Goal: Check status: Check status

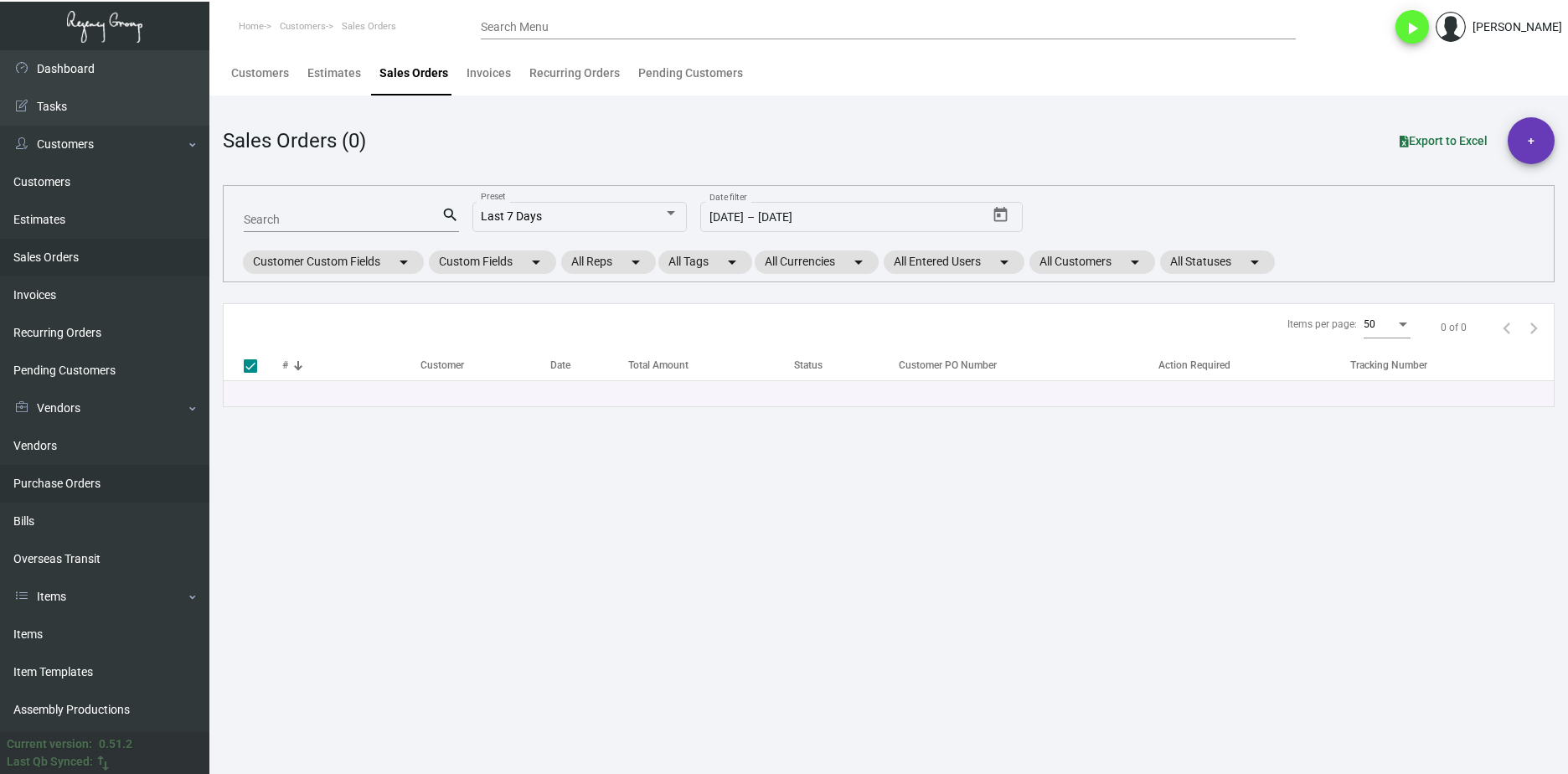
click at [109, 482] on link "Purchase Orders" at bounding box center [104, 484] width 209 height 37
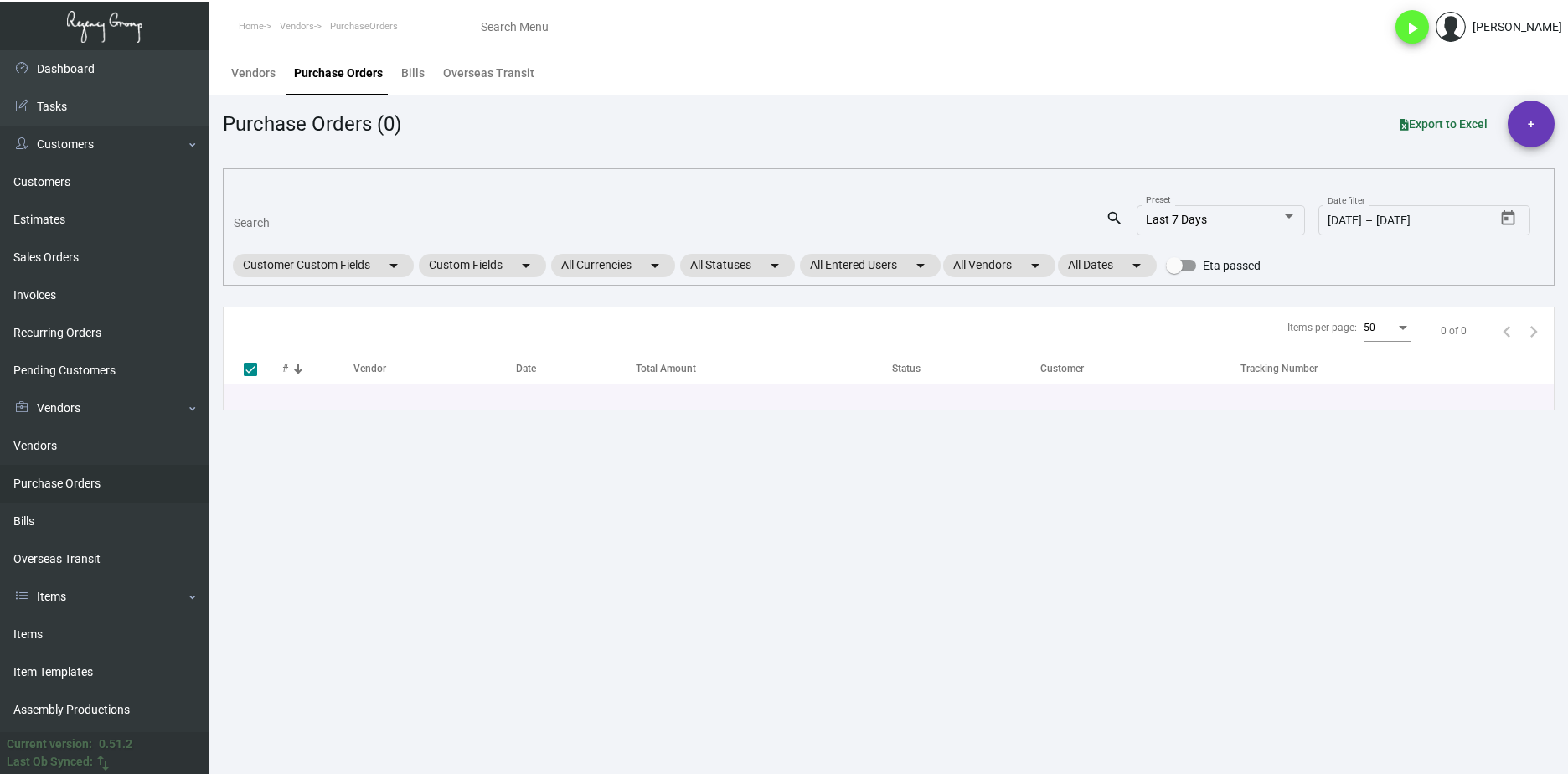
click at [340, 228] on input "Search" at bounding box center [669, 224] width 872 height 14
paste input "107111"
type input "107111"
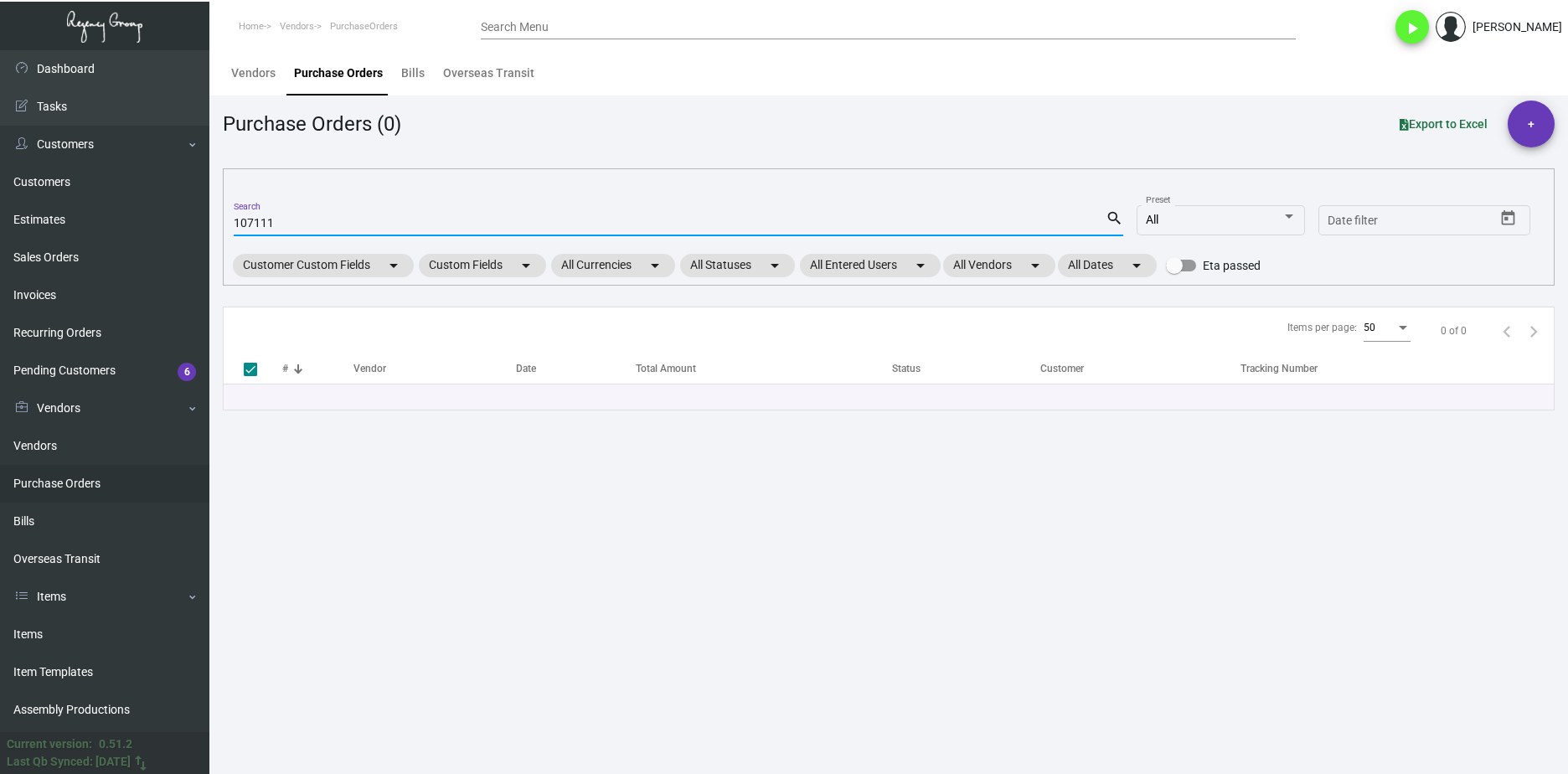
checkbox input "false"
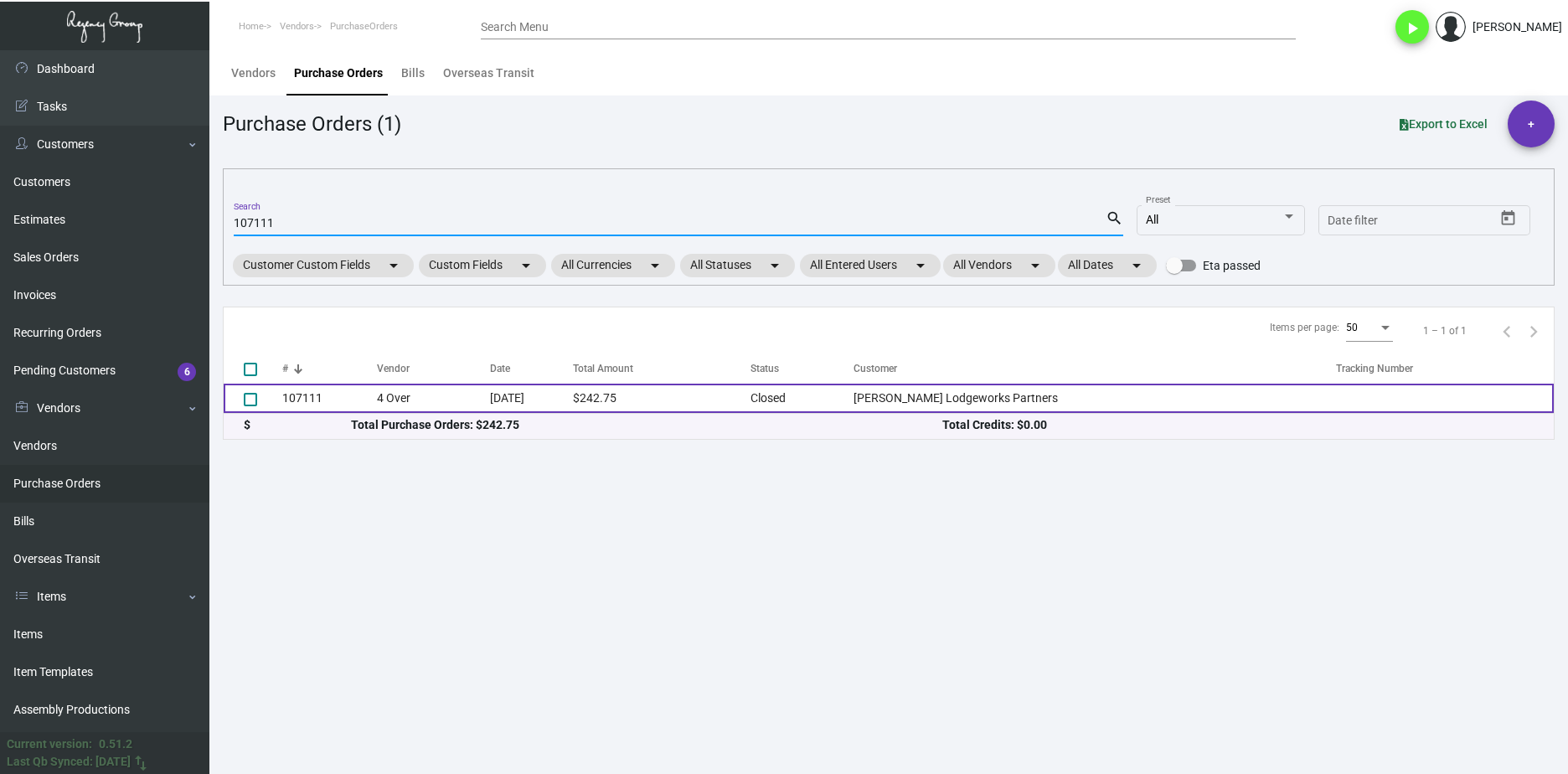
click at [462, 406] on td "4 Over" at bounding box center [433, 398] width 113 height 30
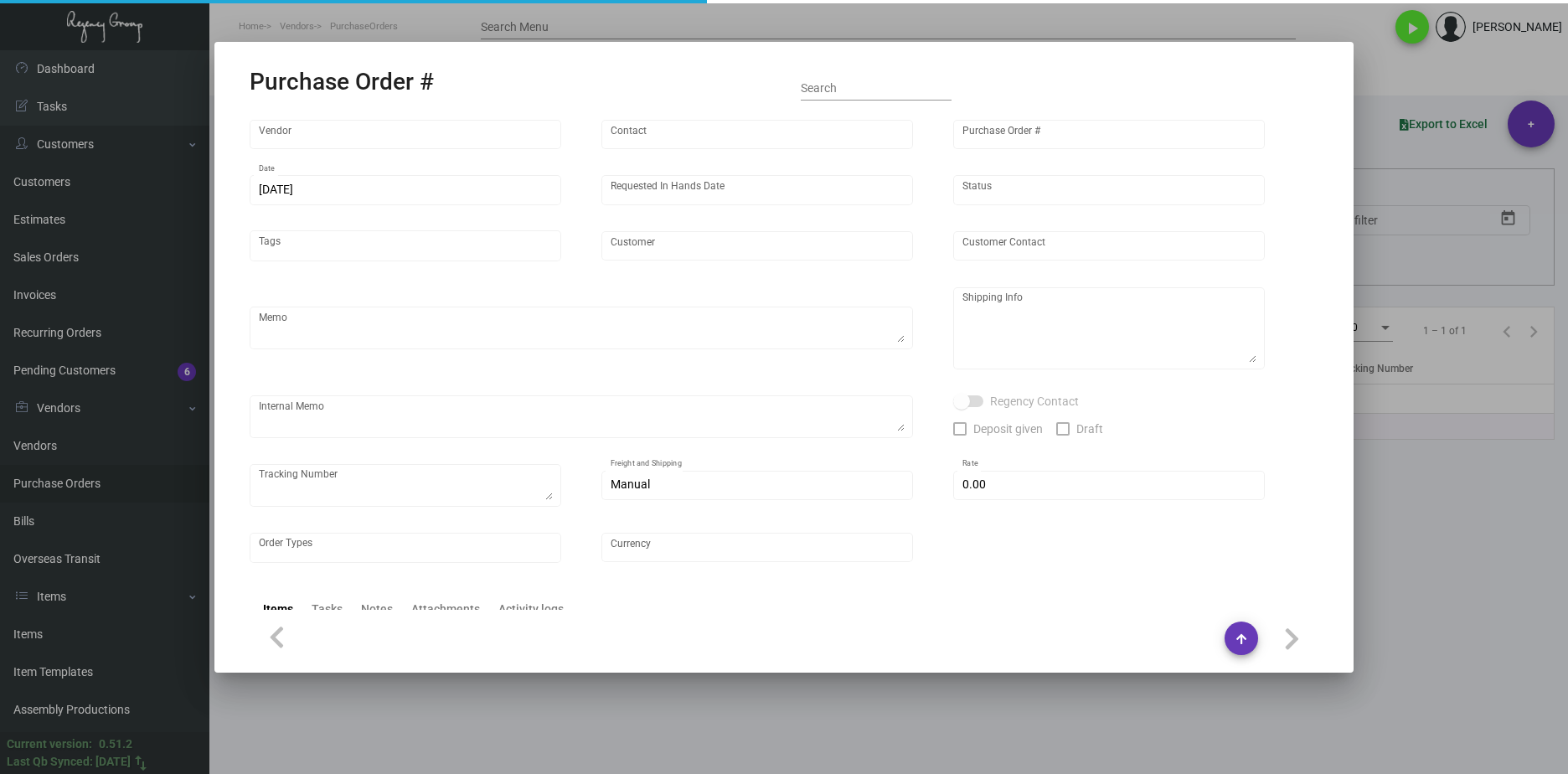
type input "4 Over"
type input "107111"
type input "[DATE]"
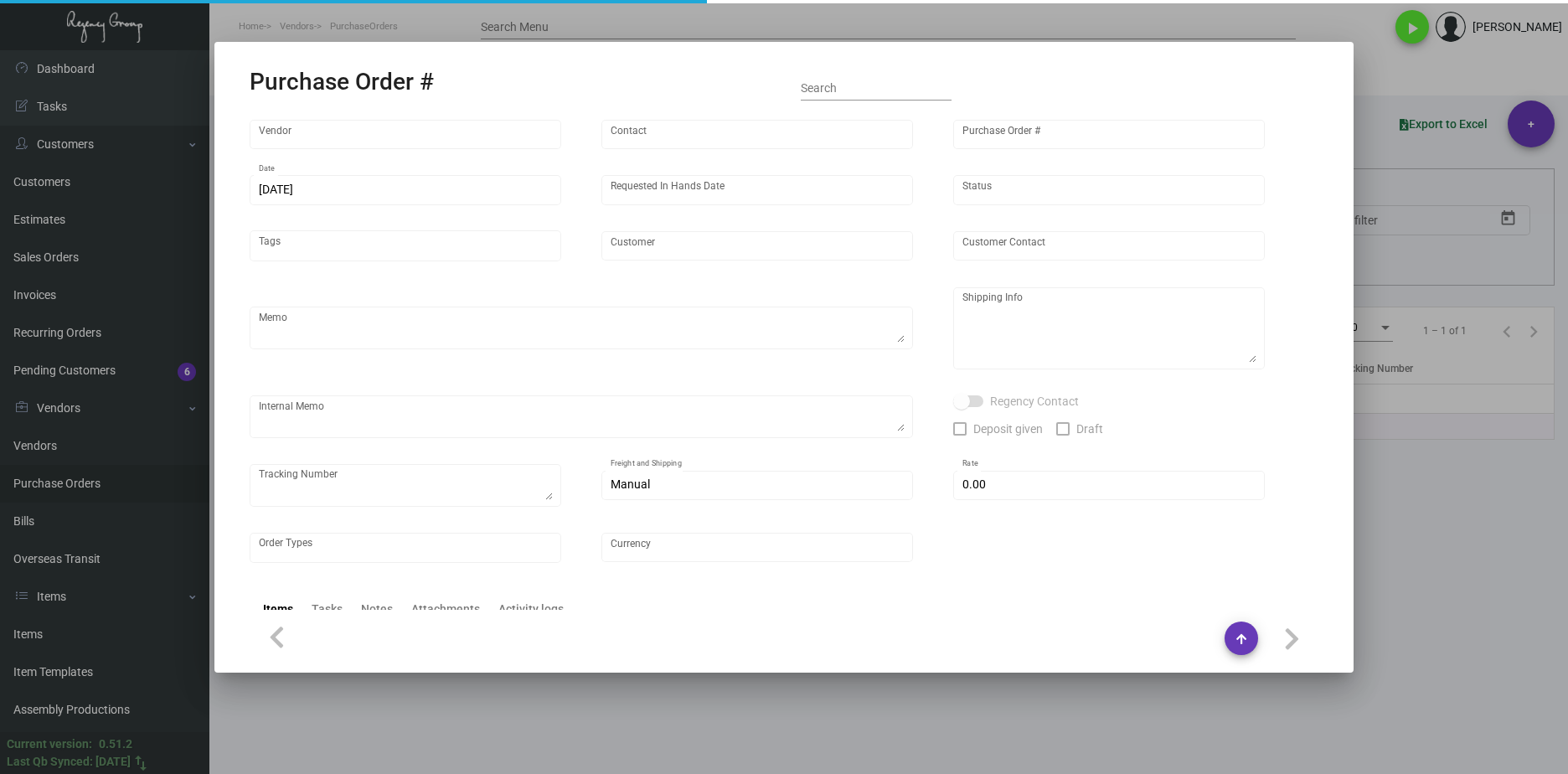
type input "[PERSON_NAME] Lodgeworks Partners"
type textarea "Regency Group NJ - [PERSON_NAME] [STREET_ADDRESS]"
type textarea "this will go to the NJ warehouse.$2.98 + 3.09 -- handling fee J4640095929"
checkbox input "true"
type input "$ 0.00"
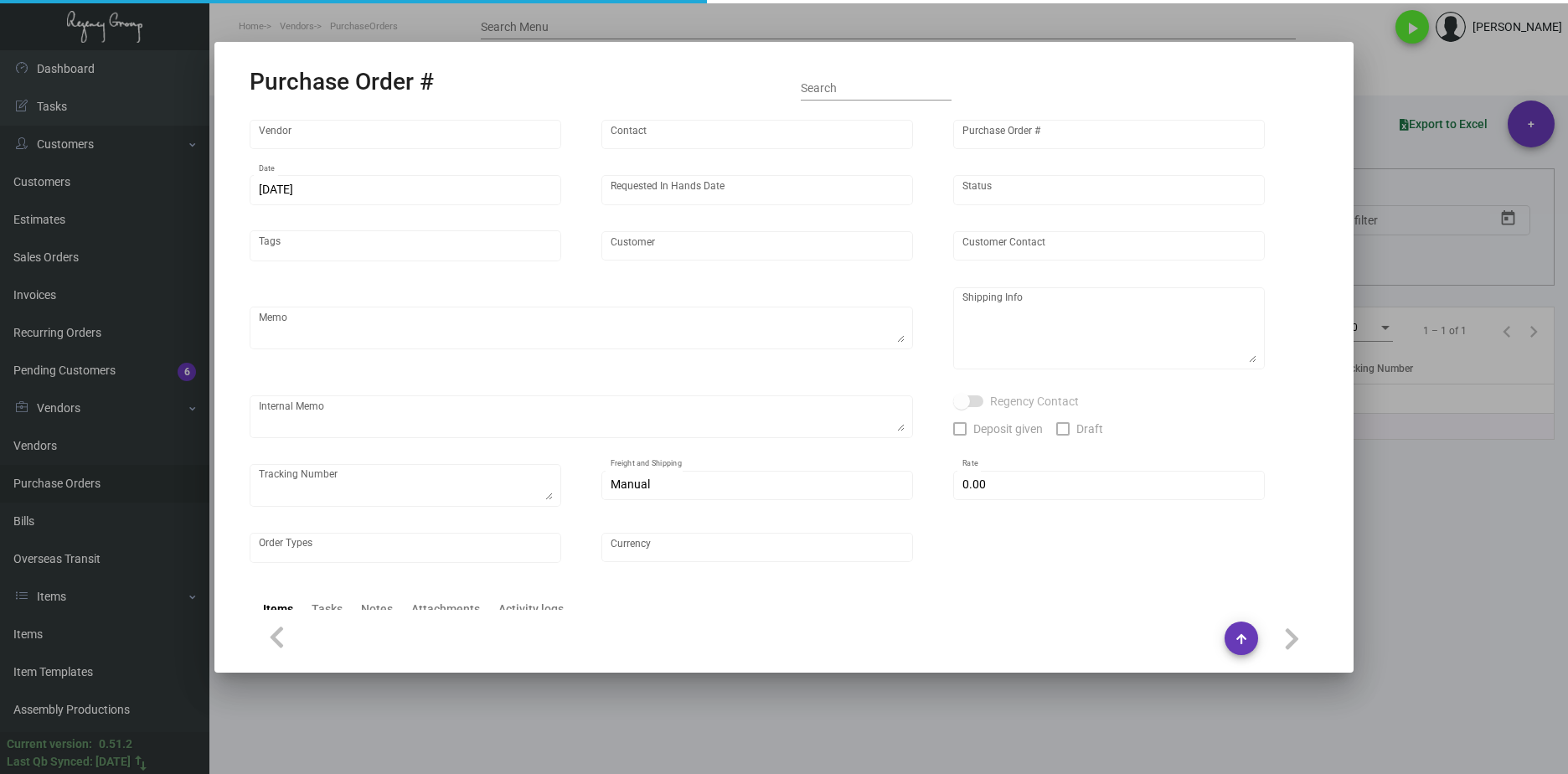
type input "United States Dollar $"
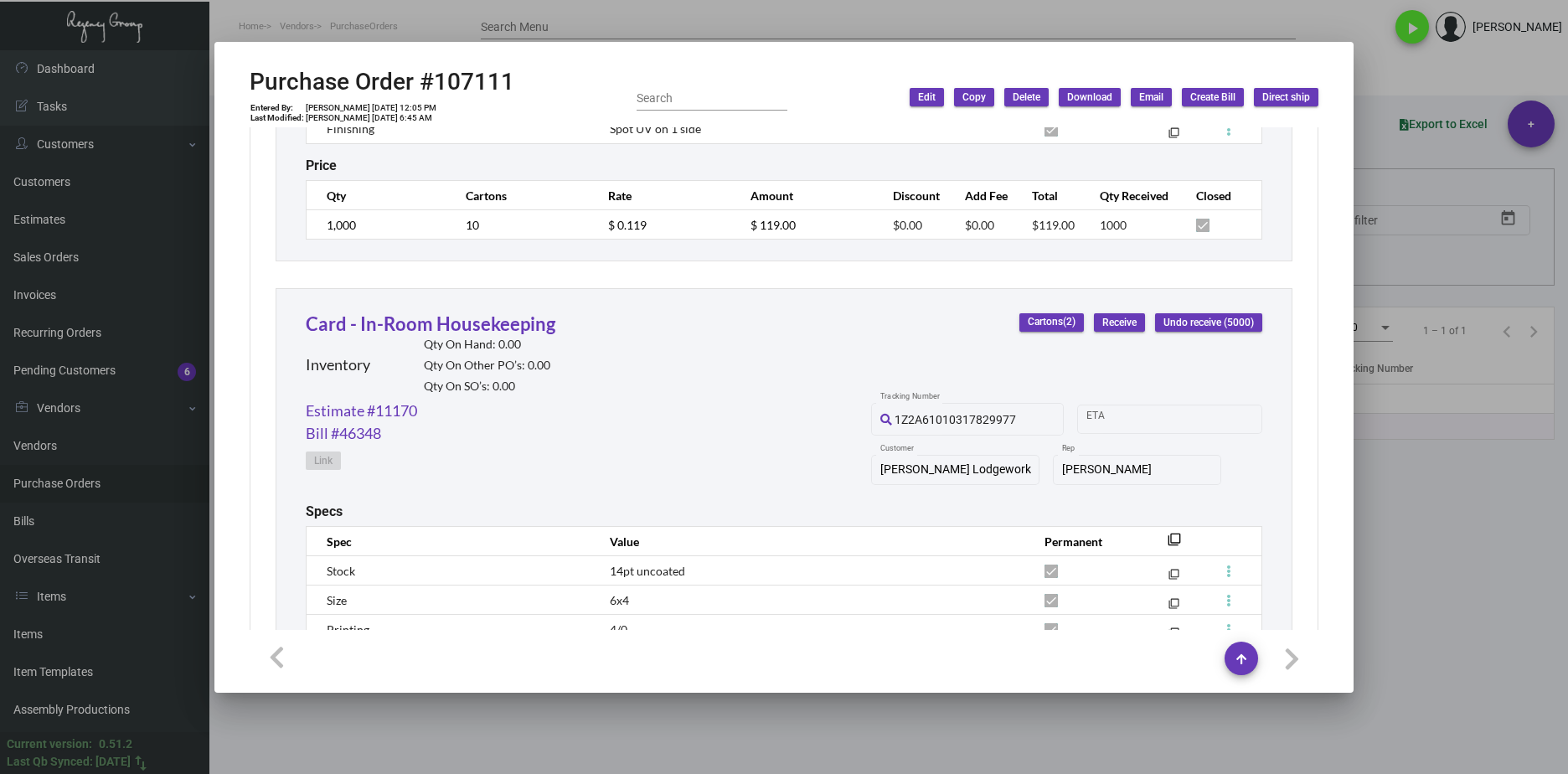
scroll to position [848, 0]
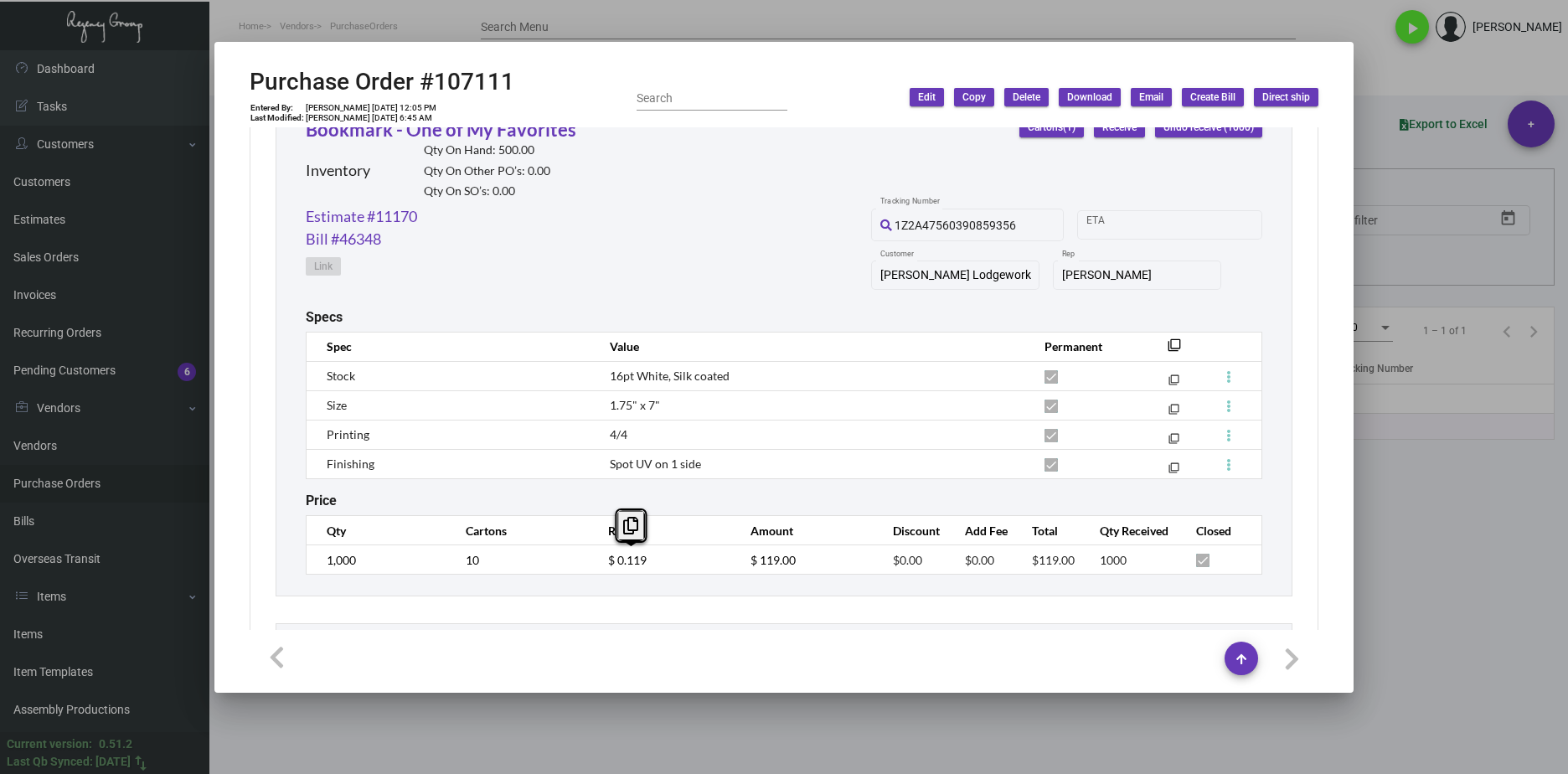
click at [591, 560] on td "$ 0.119" at bounding box center [662, 560] width 142 height 30
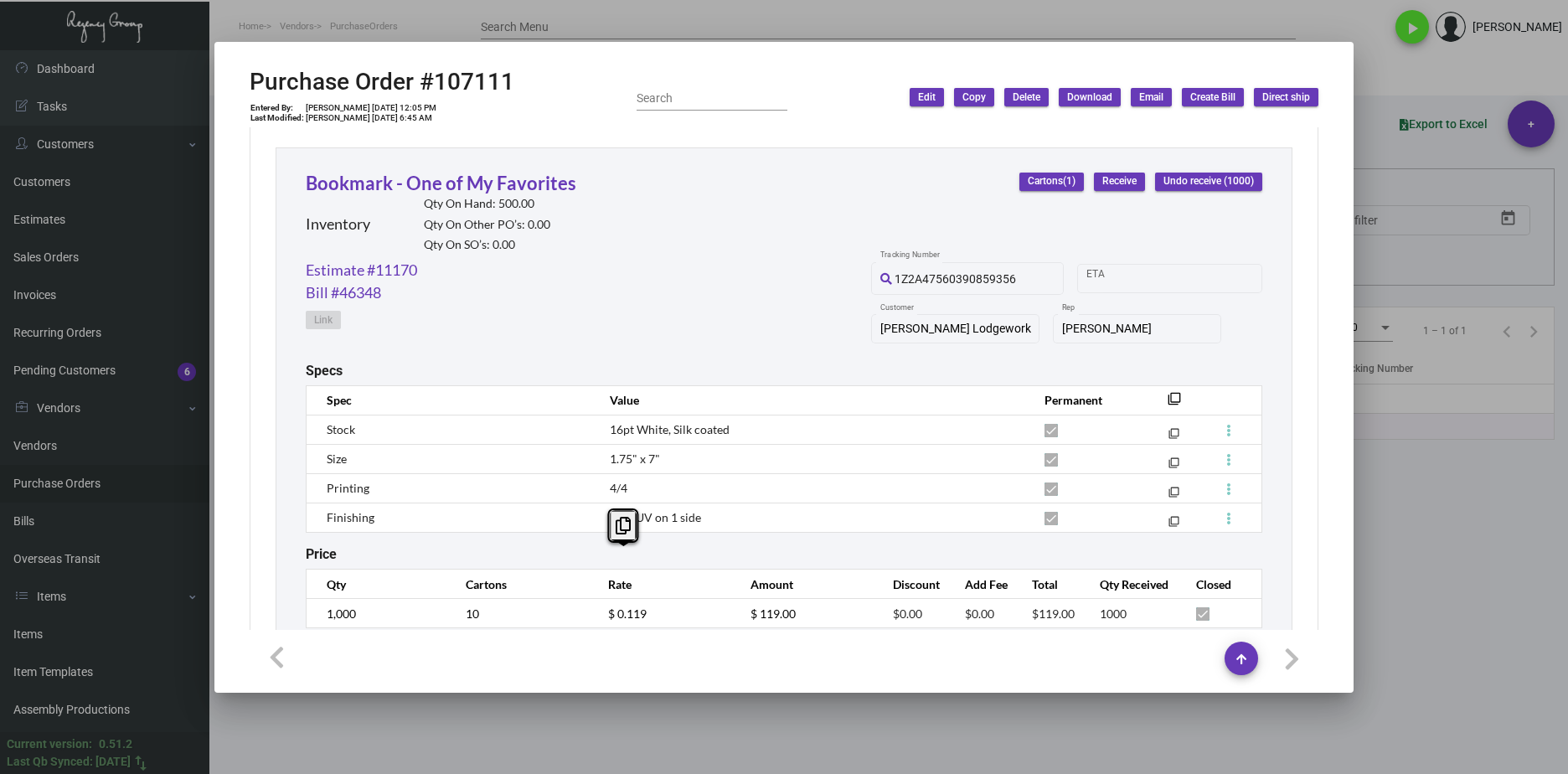
scroll to position [764, 0]
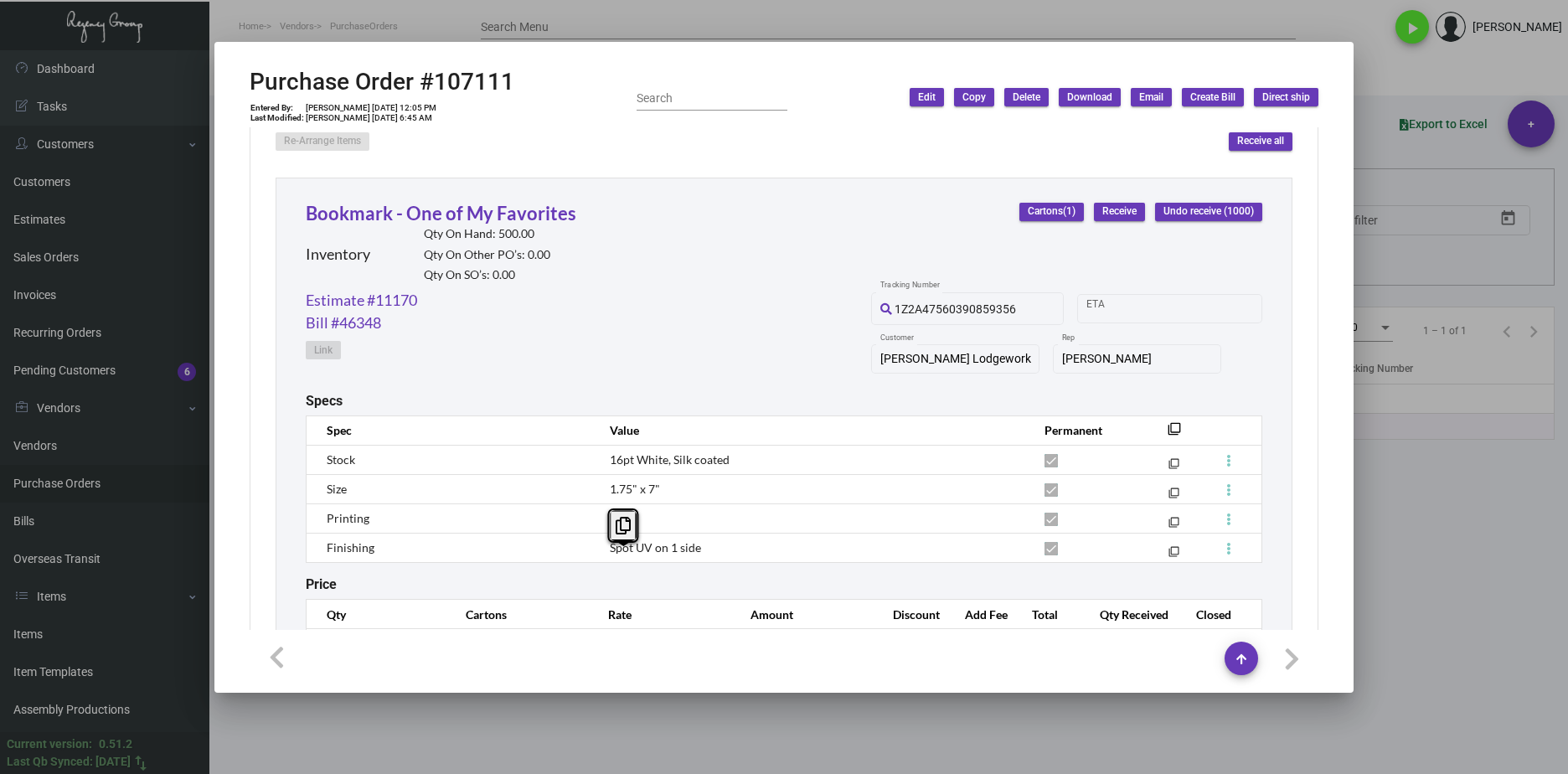
click at [437, 297] on div "Estimate #11170 Bill #46348 Link 1Z2A47560390859356 Tracking Number Start date …" at bounding box center [784, 340] width 956 height 104
drag, startPoint x: 421, startPoint y: 302, endPoint x: 307, endPoint y: 302, distance: 114.0
click at [307, 302] on div "Estimate #11170 Bill #46348 Link 1Z2A47560390859356 Tracking Number Start date …" at bounding box center [784, 340] width 956 height 104
copy link "Estimate #11170"
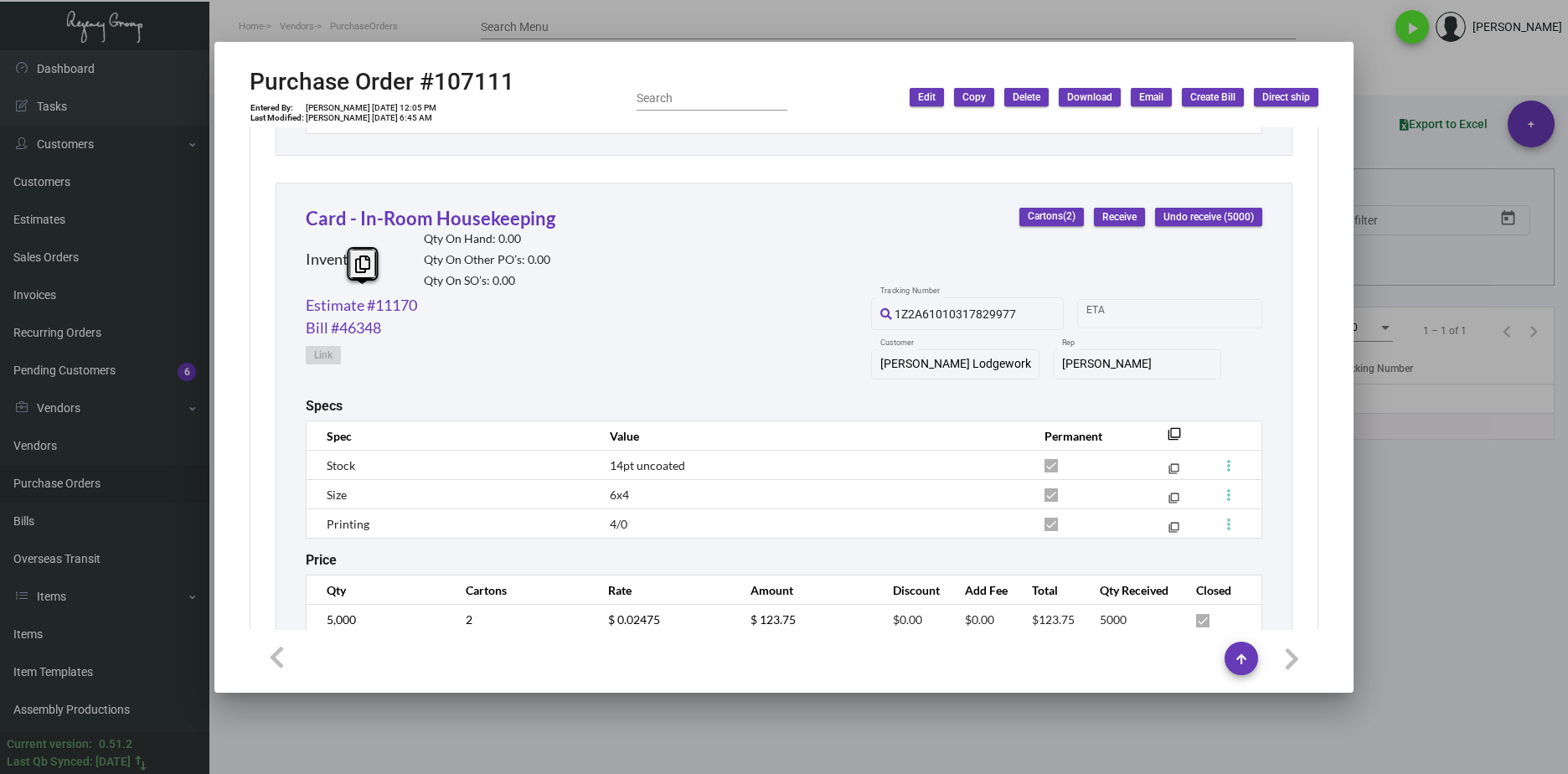
scroll to position [1350, 0]
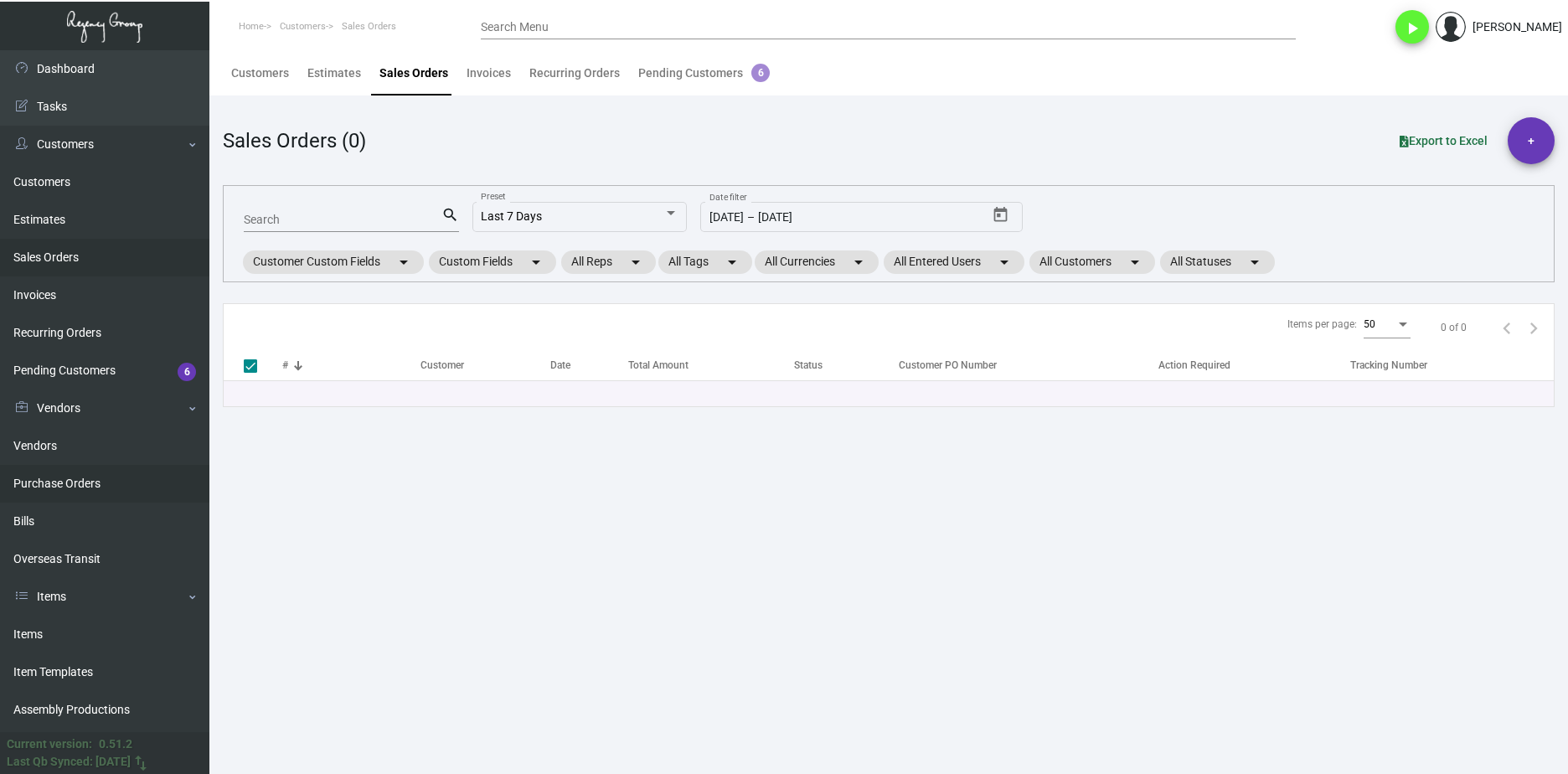
click at [130, 483] on link "Purchase Orders" at bounding box center [104, 484] width 209 height 37
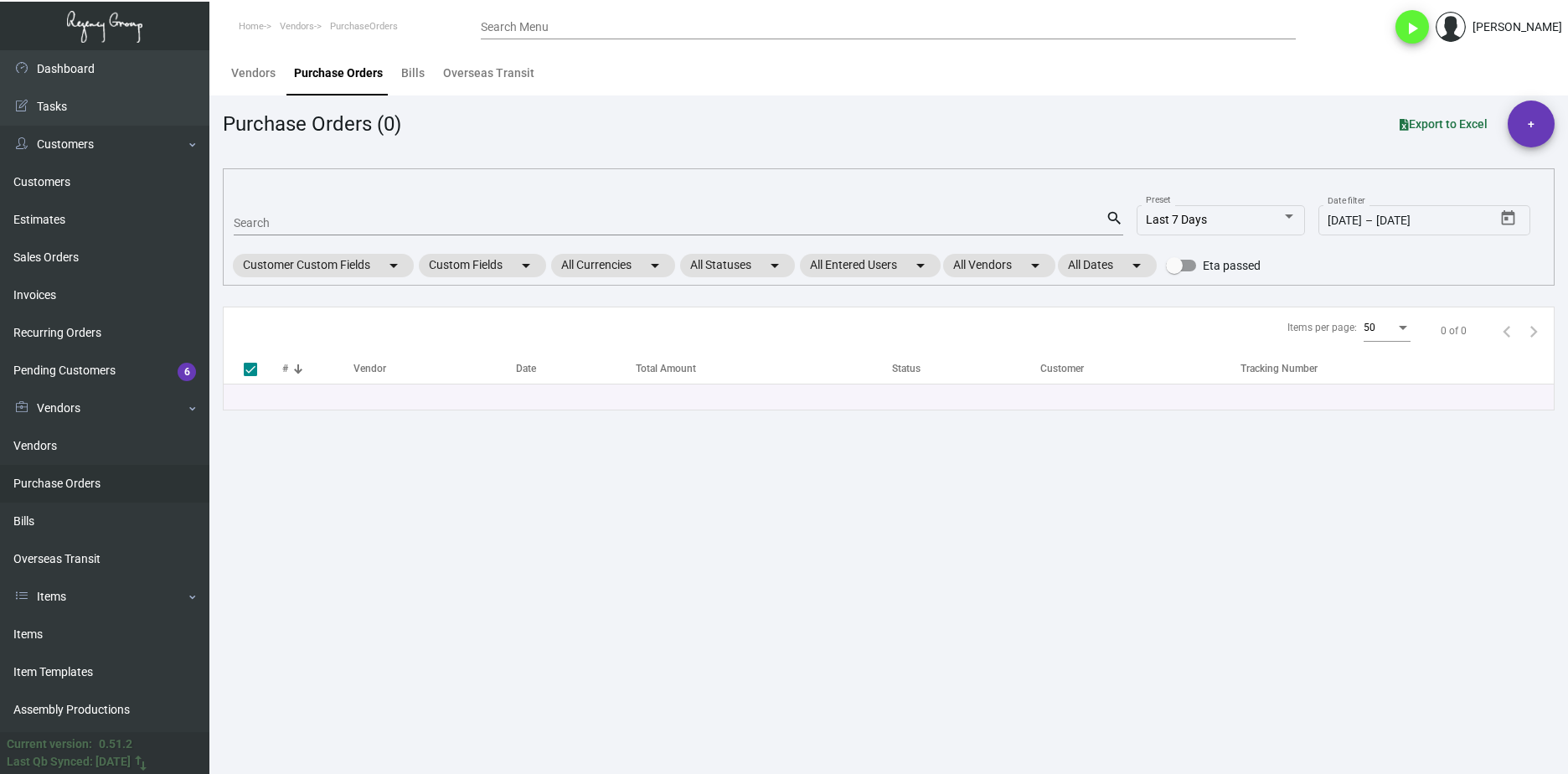
click at [298, 218] on input "Search" at bounding box center [669, 224] width 872 height 14
paste input "94373"
type input "94373"
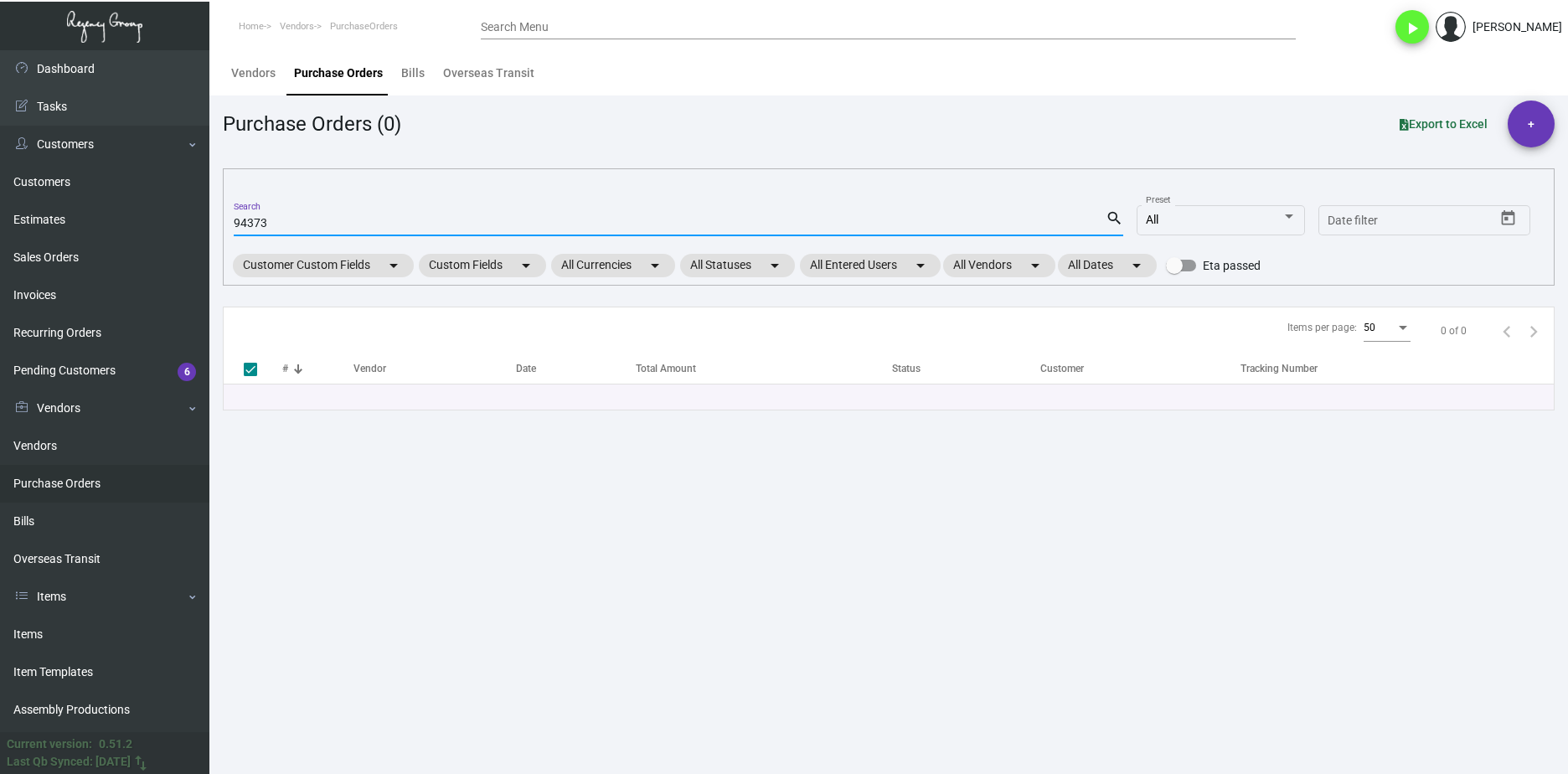
checkbox input "false"
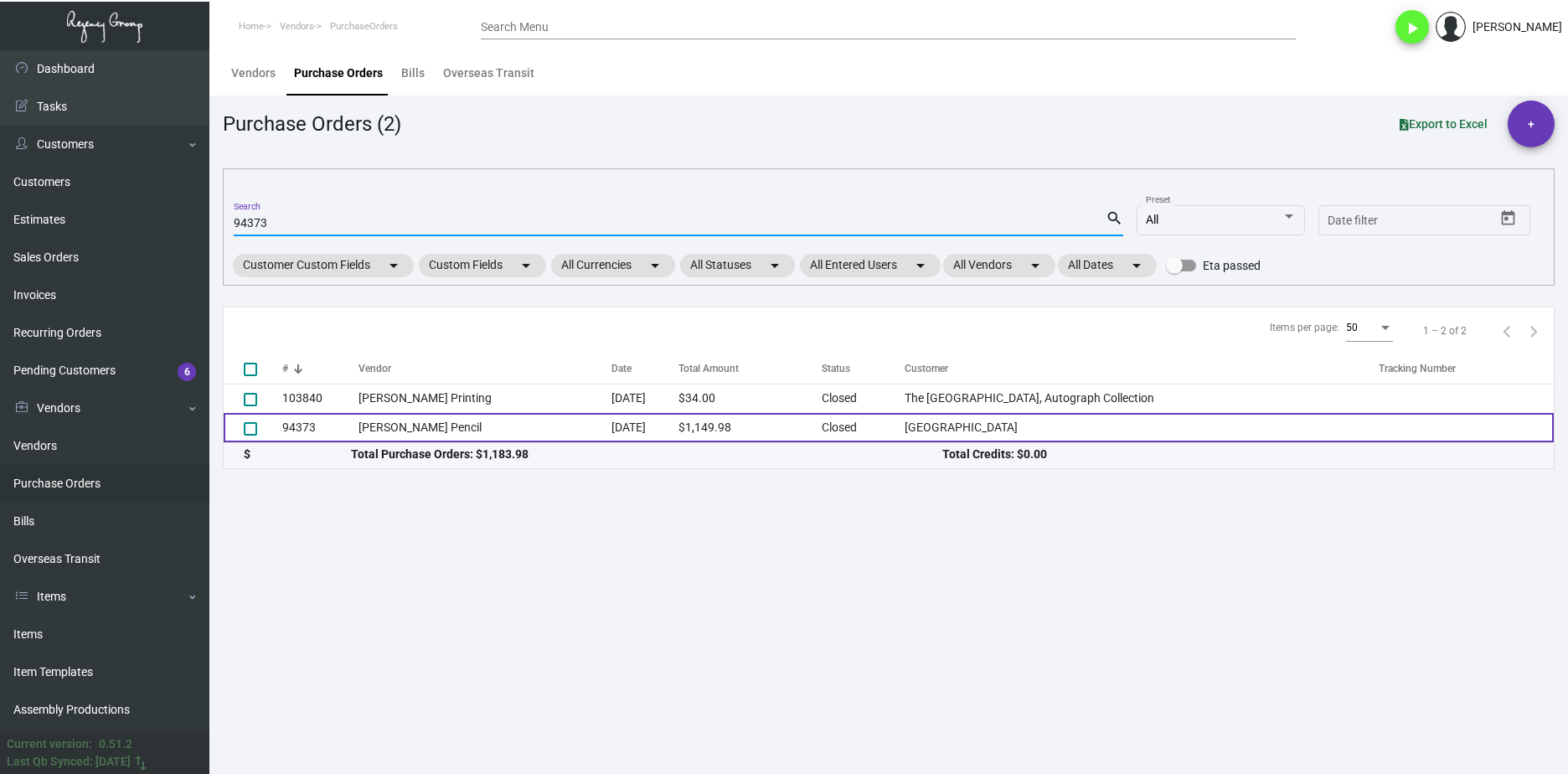
click at [418, 423] on td "Musgrave Pencil" at bounding box center [485, 427] width 253 height 30
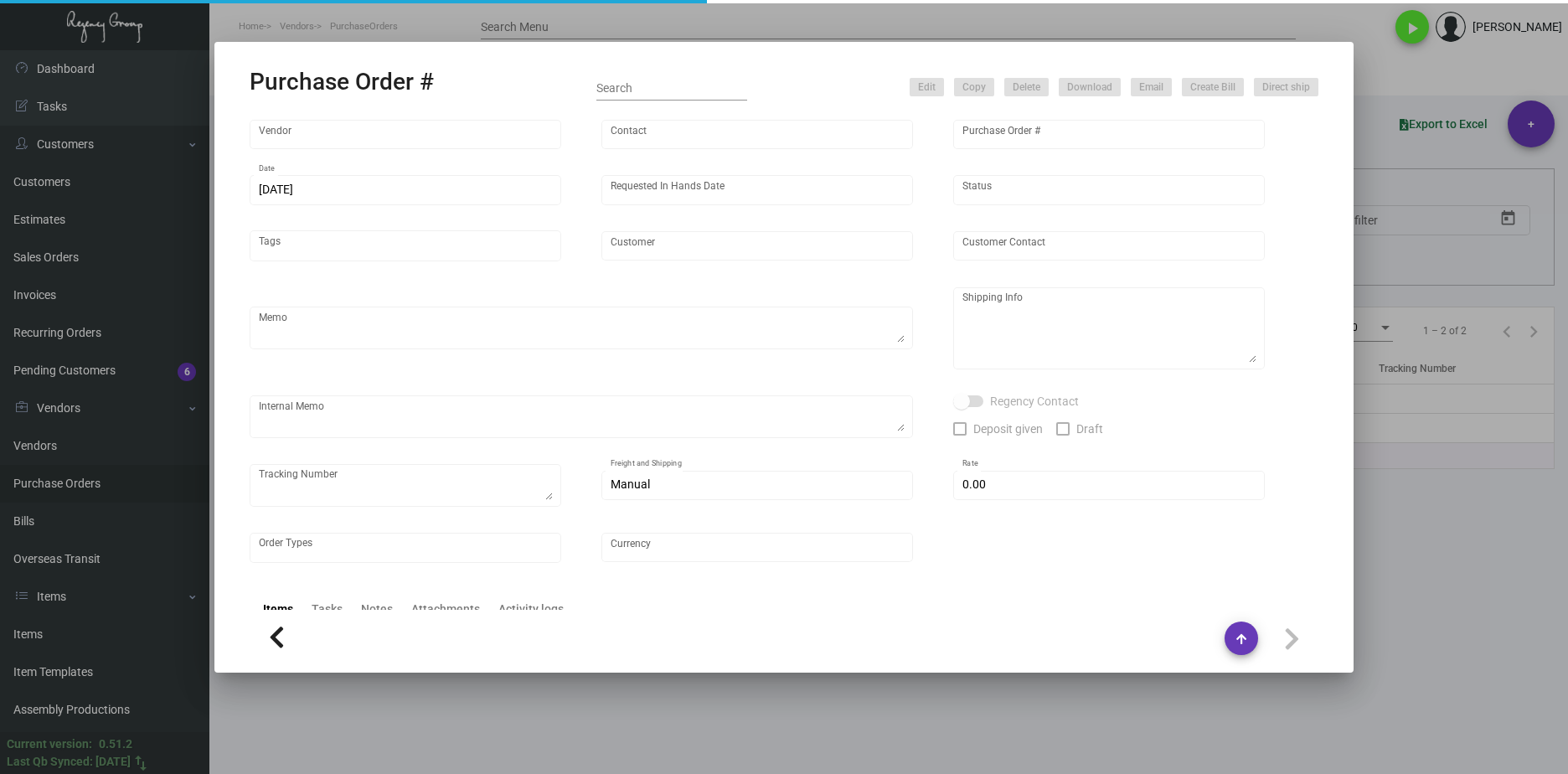
type input "Musgrave Pencil"
type input "Sharon Sanders"
type input "94373"
type input "11/3/2022"
type input "12/7/2022"
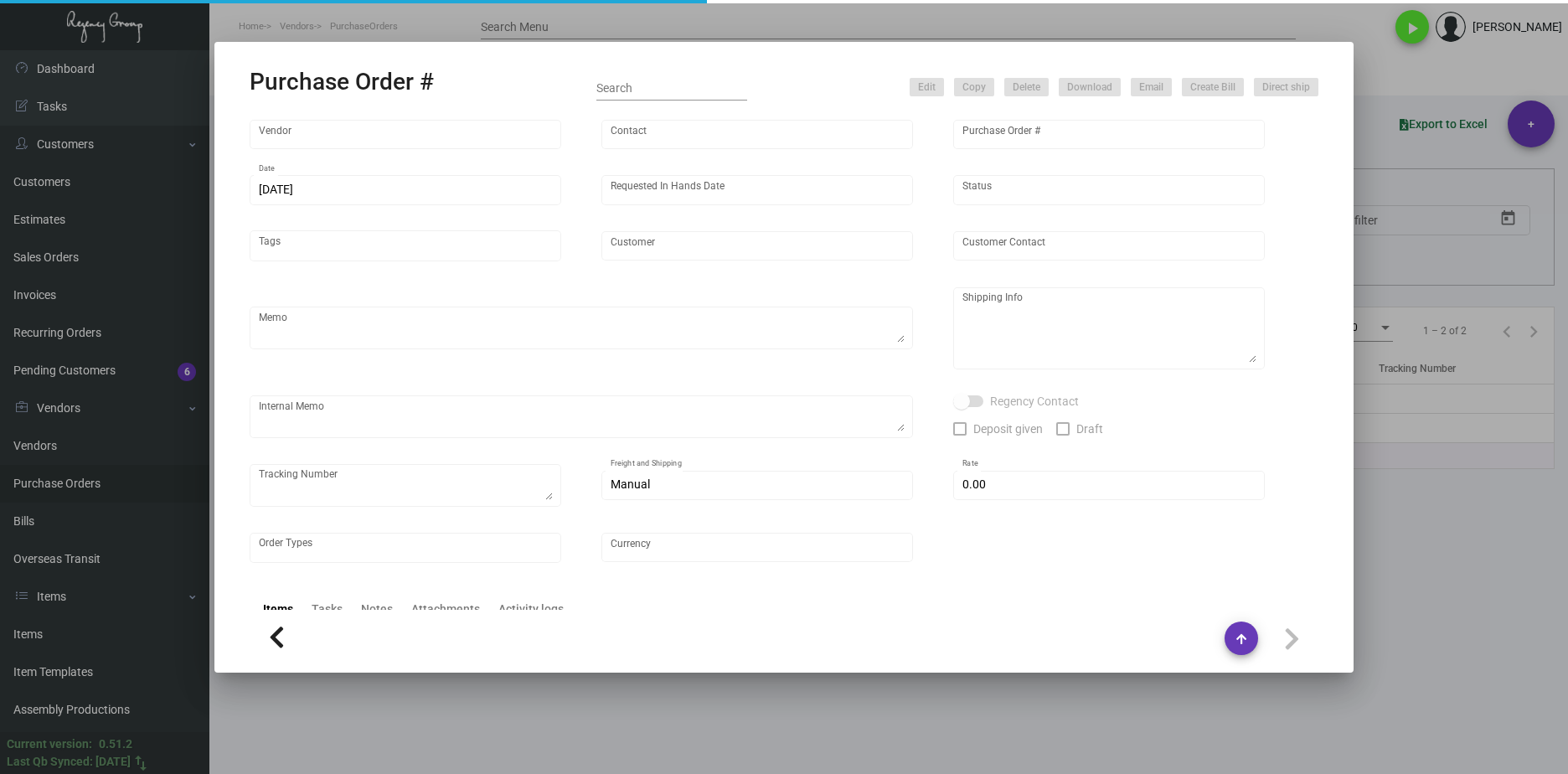
type input "Royalton Park Avenue"
type input "Leticia Torres"
type textarea "Repeat Previous PO 75863.BLIND Ship via UPS Ground Acct# 1AY276."
type textarea "Leticia Torres Royalton Park Avenue 420 Park Ave S New York, NY, 10016 US"
type input "$ 0.00"
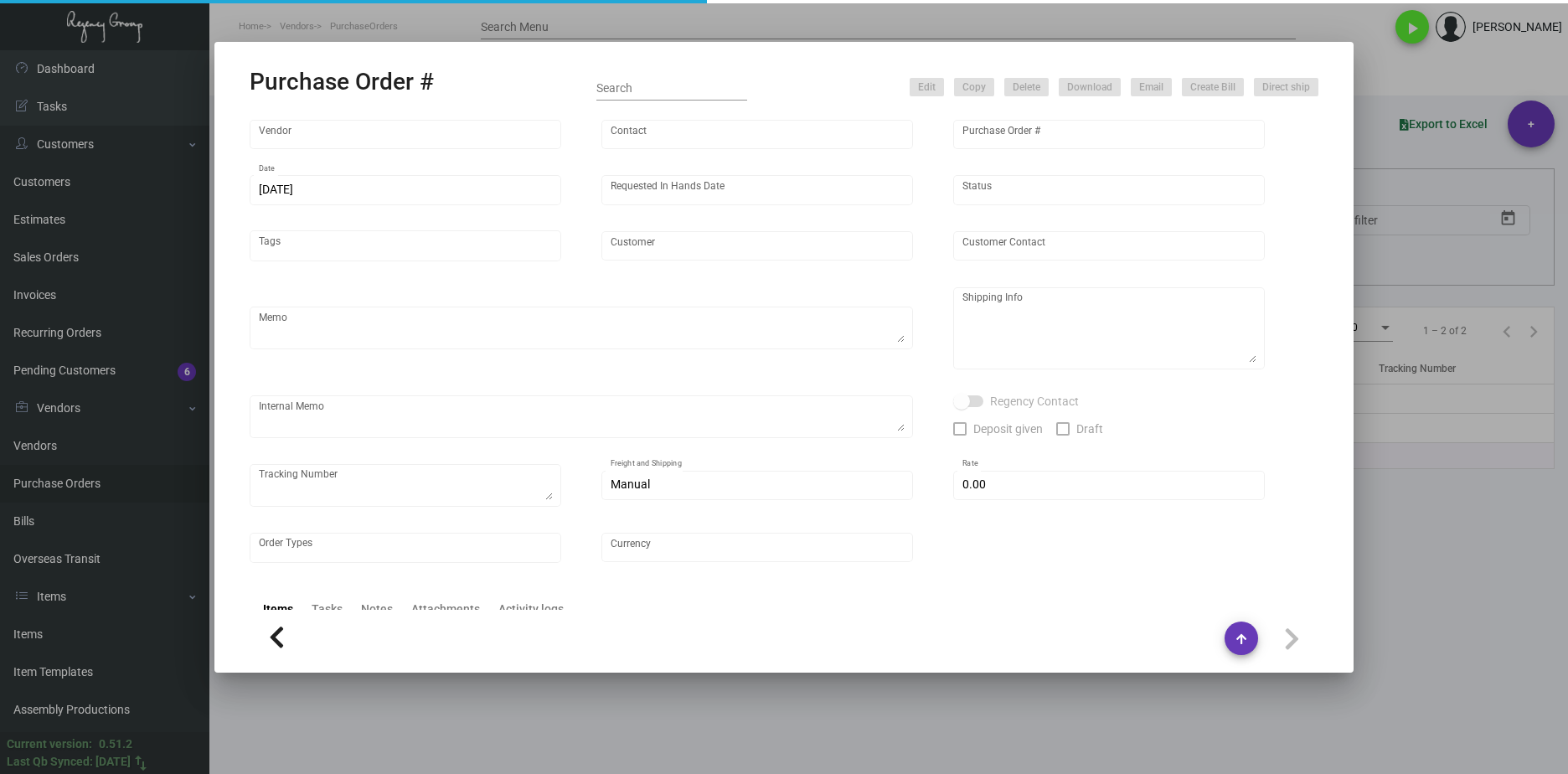
type input "United States Dollar $"
